Goal: Task Accomplishment & Management: Complete application form

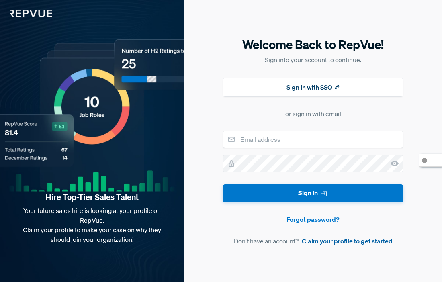
click at [343, 240] on link "Claim your profile to get started" at bounding box center [347, 241] width 91 height 10
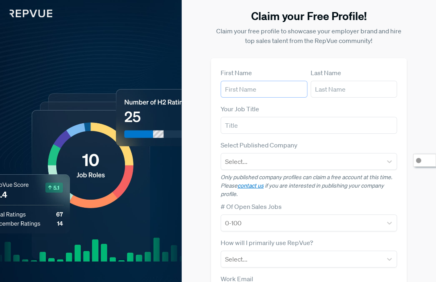
click at [273, 93] on input "text" at bounding box center [264, 89] width 87 height 17
click at [250, 90] on input "text" at bounding box center [264, 89] width 87 height 17
type input "[PERSON_NAME]"
type input "Senior Loan Advisor"
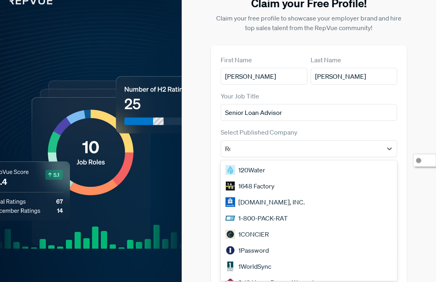
scroll to position [14, 0]
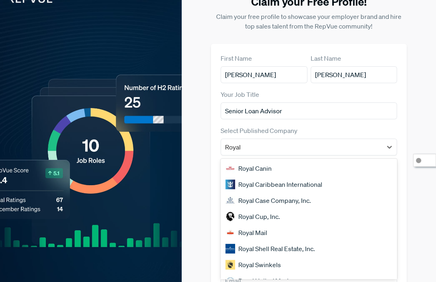
type input "Royal U"
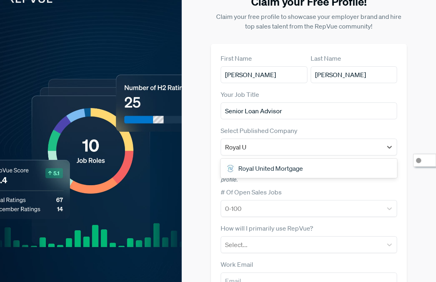
click at [265, 168] on div "Royal United Mortgage" at bounding box center [309, 168] width 176 height 16
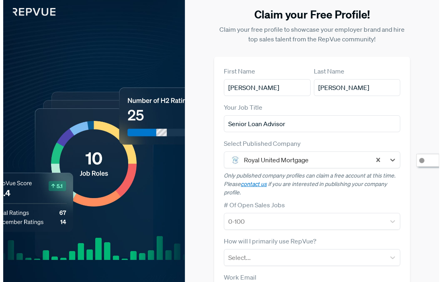
scroll to position [0, 0]
